Goal: Task Accomplishment & Management: Use online tool/utility

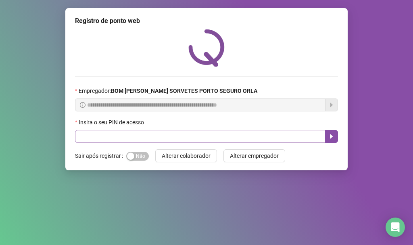
click at [142, 130] on div "Insira o seu PIN de acesso" at bounding box center [206, 130] width 263 height 25
click at [142, 133] on input "text" at bounding box center [200, 136] width 251 height 13
type input "*****"
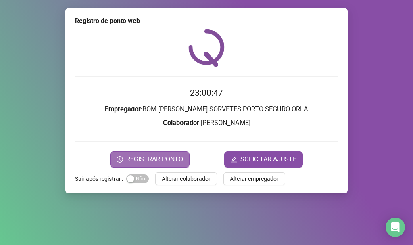
click at [113, 163] on button "REGISTRAR PONTO" at bounding box center [149, 159] width 79 height 16
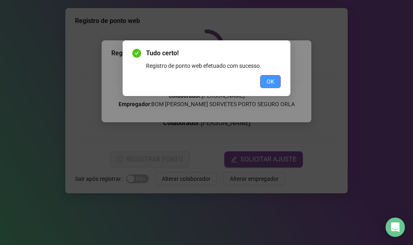
click at [280, 81] on button "OK" at bounding box center [270, 81] width 21 height 13
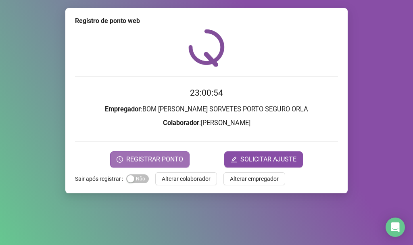
click at [163, 163] on span "REGISTRAR PONTO" at bounding box center [154, 160] width 57 height 10
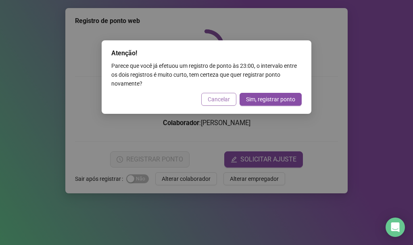
click at [227, 100] on span "Cancelar" at bounding box center [219, 99] width 22 height 9
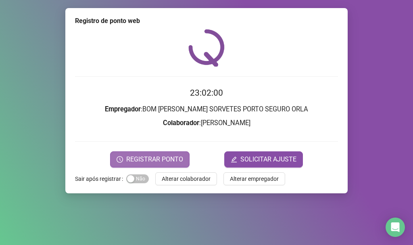
click at [128, 157] on span "REGISTRAR PONTO" at bounding box center [154, 160] width 57 height 10
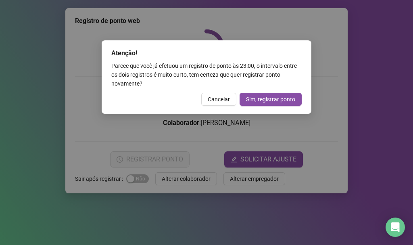
drag, startPoint x: 210, startPoint y: 96, endPoint x: 187, endPoint y: 169, distance: 76.3
click at [198, 132] on div "Atenção! Parece que [PERSON_NAME] efetuou um registro [PERSON_NAME] às 23:00 , …" at bounding box center [206, 122] width 413 height 245
drag, startPoint x: 213, startPoint y: 97, endPoint x: 203, endPoint y: 154, distance: 58.2
click at [211, 109] on div "Atenção! Parece que [PERSON_NAME] efetuou um registro [PERSON_NAME] às 23:00 , …" at bounding box center [207, 76] width 210 height 73
click at [224, 95] on span "Cancelar" at bounding box center [219, 99] width 22 height 9
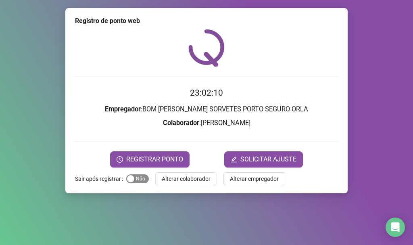
click at [136, 177] on span "Sim Não" at bounding box center [137, 178] width 23 height 9
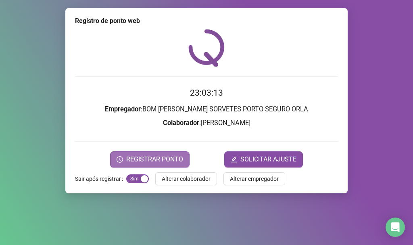
click at [181, 158] on span "REGISTRAR PONTO" at bounding box center [154, 160] width 57 height 10
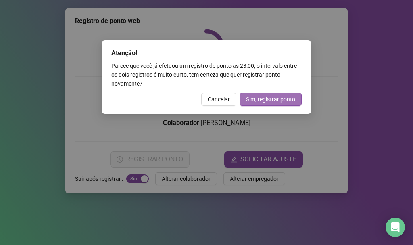
click at [291, 103] on span "Sim, registrar ponto" at bounding box center [270, 99] width 49 height 9
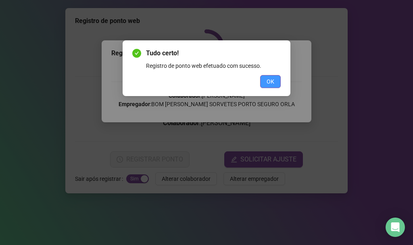
click at [276, 88] on div "Tudo certo! Registro de ponto web efetuado com sucesso. OK" at bounding box center [207, 68] width 168 height 56
click at [278, 88] on button "OK" at bounding box center [270, 81] width 21 height 13
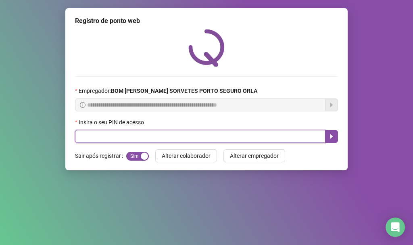
click at [125, 135] on input "text" at bounding box center [200, 136] width 251 height 13
type input "*****"
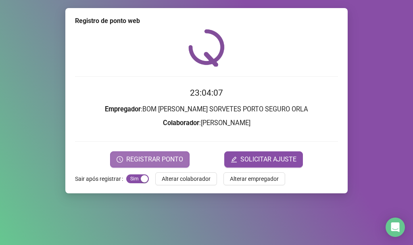
click at [178, 158] on span "REGISTRAR PONTO" at bounding box center [154, 160] width 57 height 10
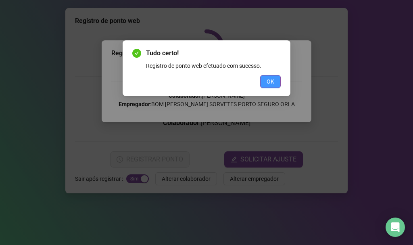
click at [276, 76] on button "OK" at bounding box center [270, 81] width 21 height 13
